Goal: Task Accomplishment & Management: Use online tool/utility

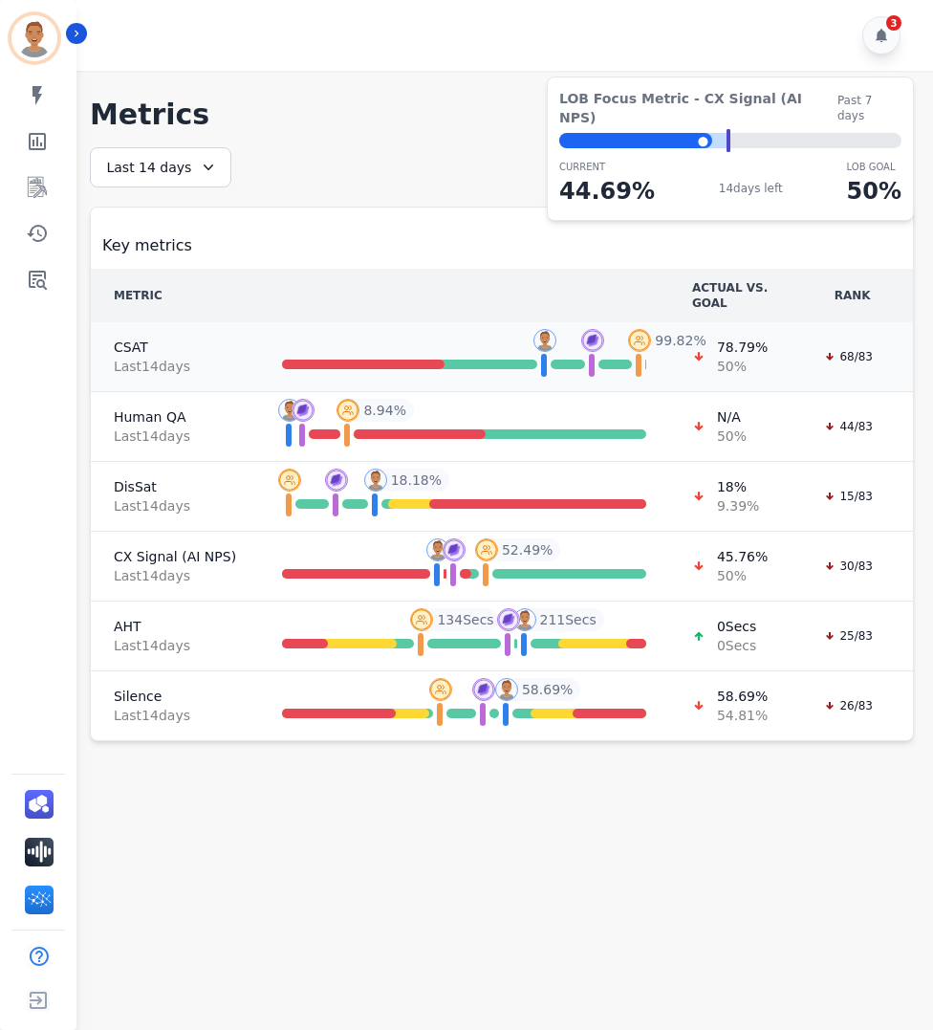
click at [178, 358] on span "Last 14 day s" at bounding box center [175, 366] width 122 height 19
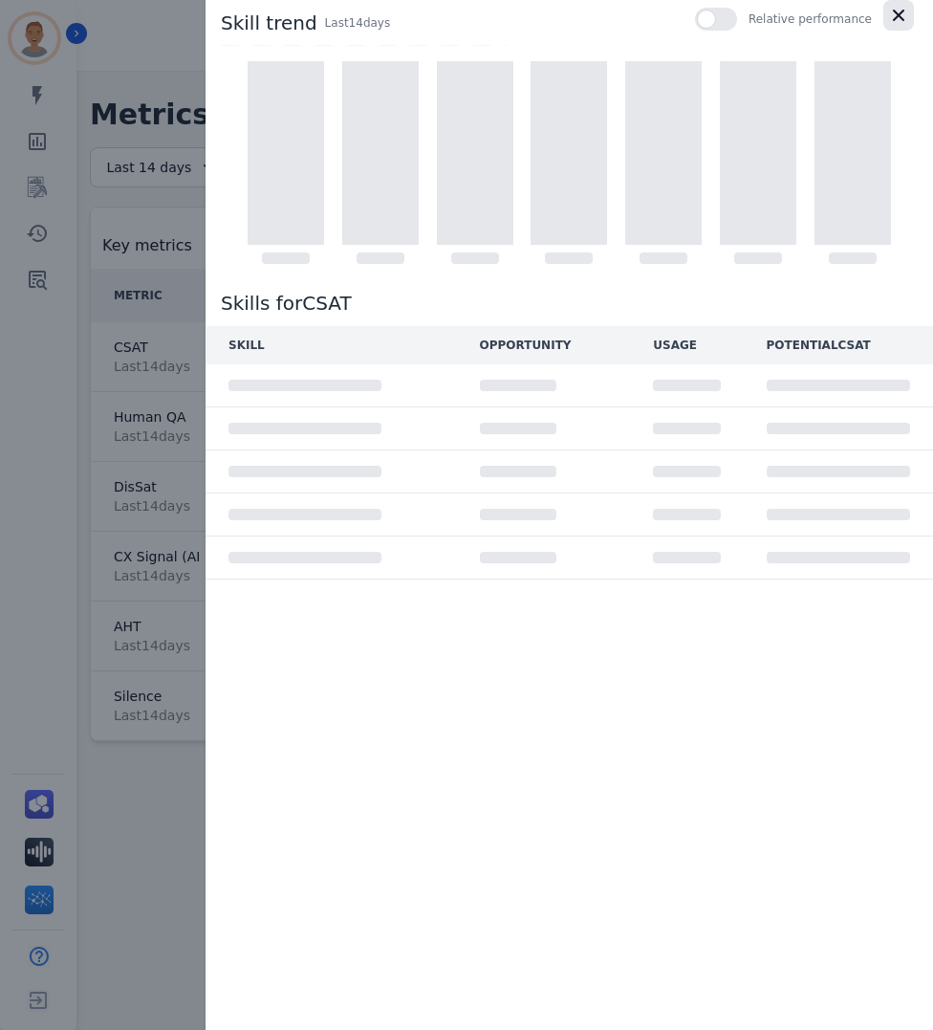
click at [900, 18] on icon "button" at bounding box center [898, 15] width 19 height 19
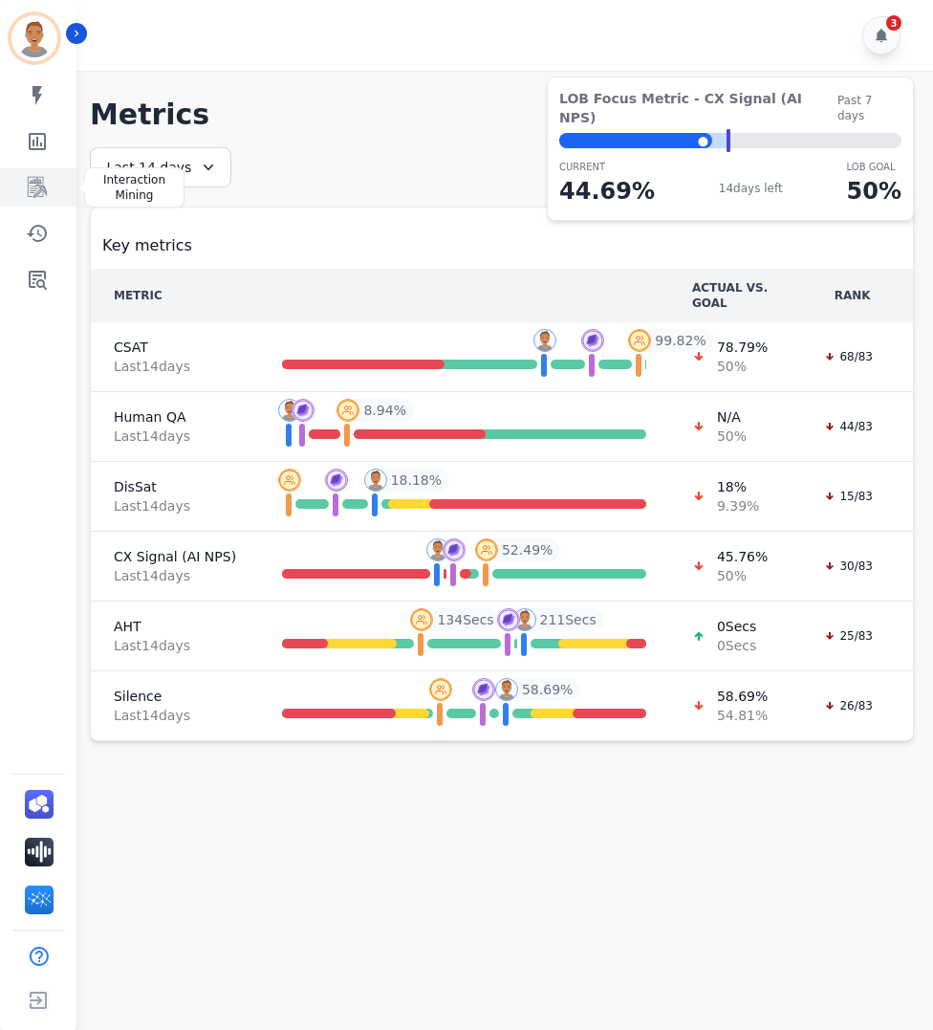
click at [41, 192] on icon "Sidebar" at bounding box center [37, 187] width 23 height 23
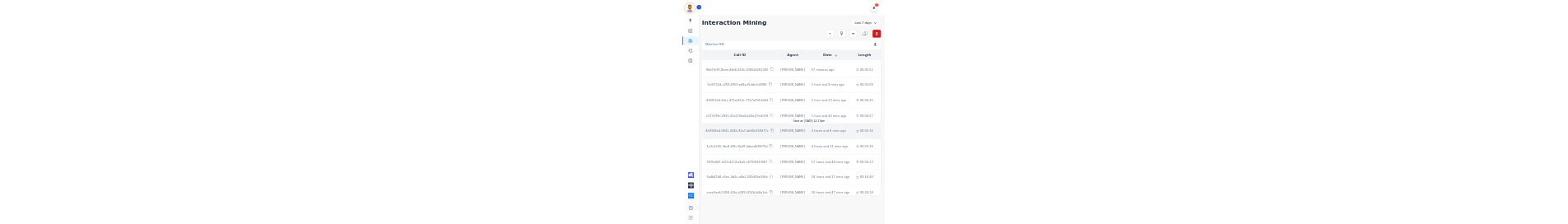
scroll to position [83, 0]
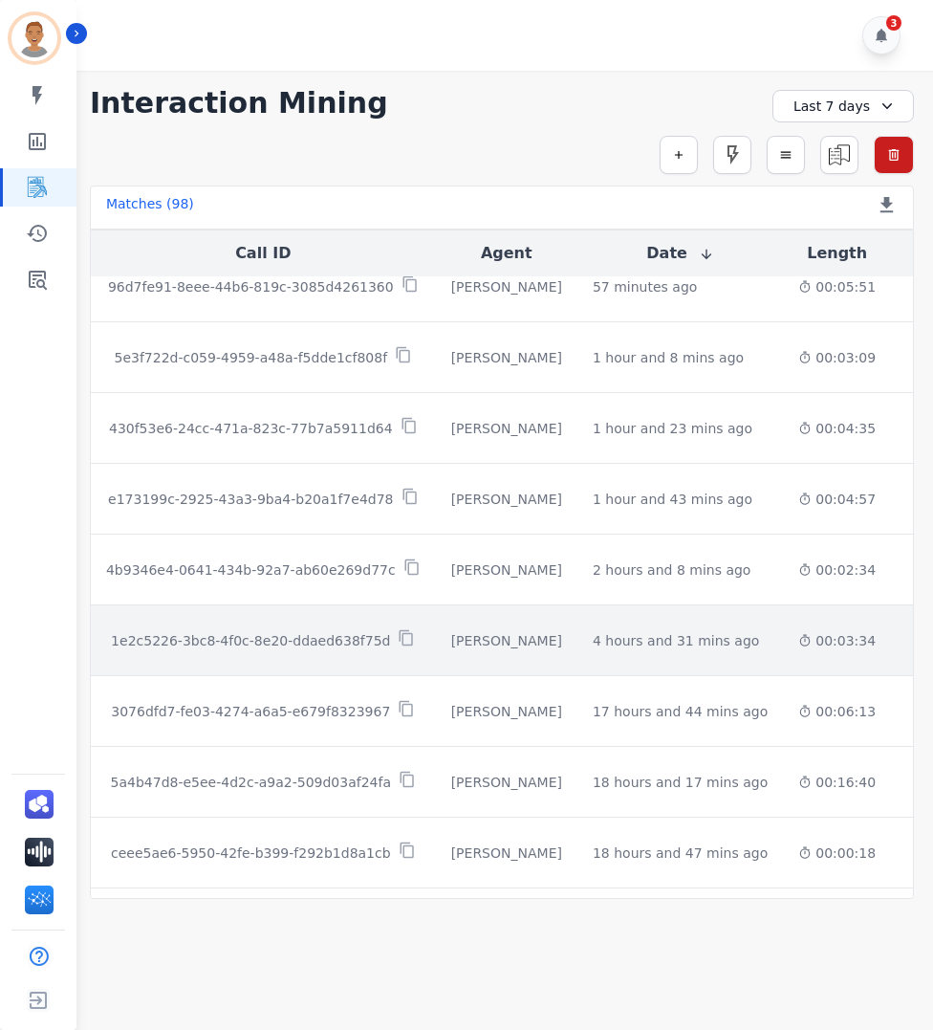
click at [463, 659] on td "[PERSON_NAME]" at bounding box center [507, 640] width 142 height 71
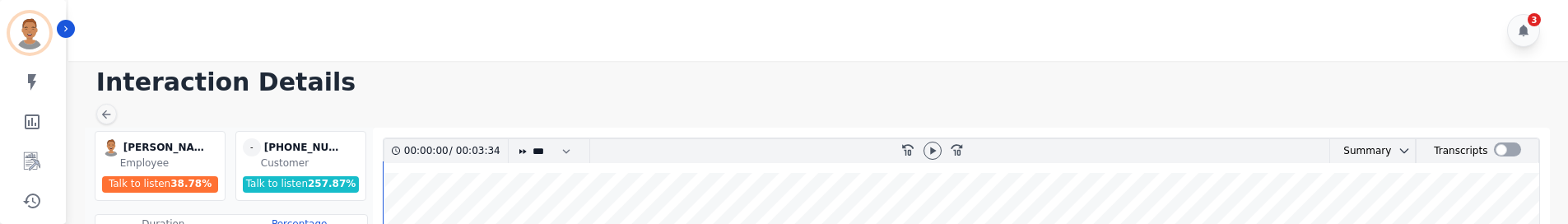
click at [803, 32] on div "3" at bounding box center [821, 30] width 1505 height 61
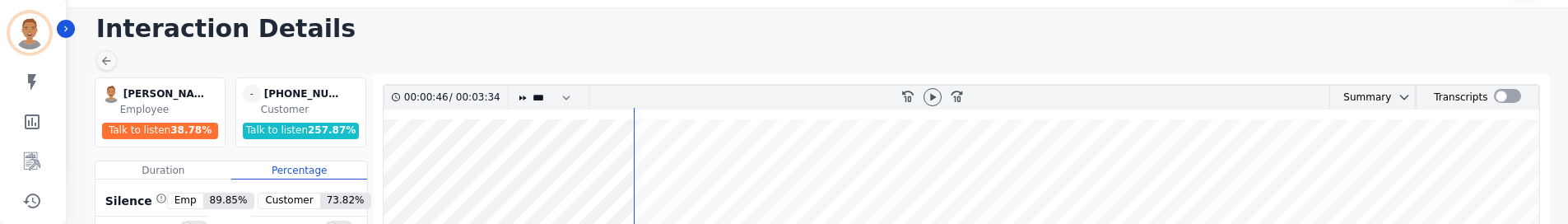
scroll to position [83, 0]
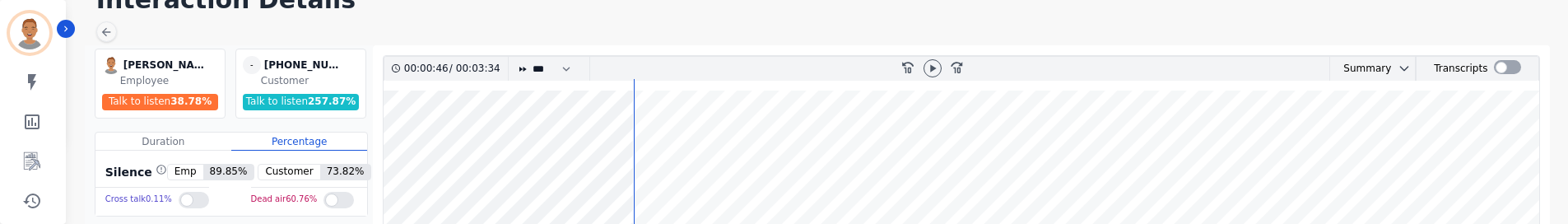
click at [178, 199] on div at bounding box center [193, 200] width 30 height 16
click at [333, 199] on div at bounding box center [338, 200] width 30 height 16
